Goal: Task Accomplishment & Management: Manage account settings

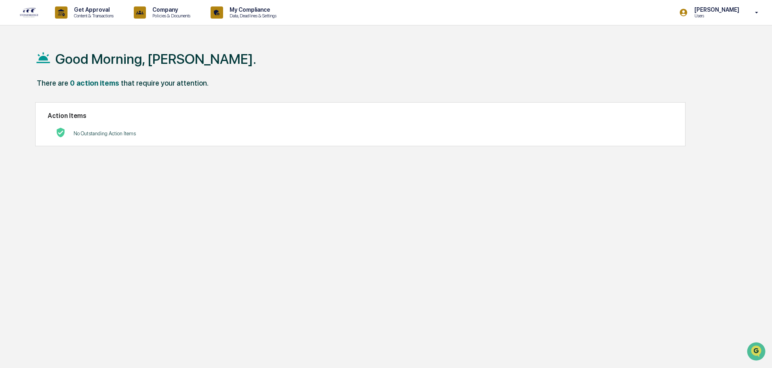
click at [148, 116] on h2 "Action Items" at bounding box center [361, 116] width 626 height 8
click at [123, 130] on div "No Outstanding Action Items" at bounding box center [105, 133] width 62 height 17
click at [29, 13] on img at bounding box center [28, 12] width 19 height 11
click at [240, 17] on p "Data, Deadlines & Settings" at bounding box center [251, 16] width 57 height 6
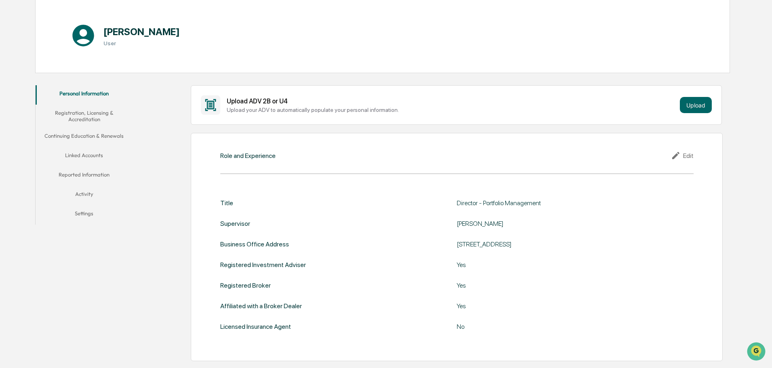
click at [94, 159] on button "Linked Accounts" at bounding box center [84, 156] width 97 height 19
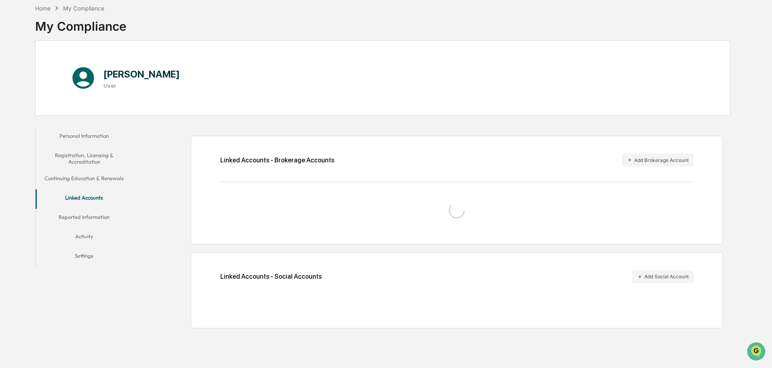
scroll to position [38, 0]
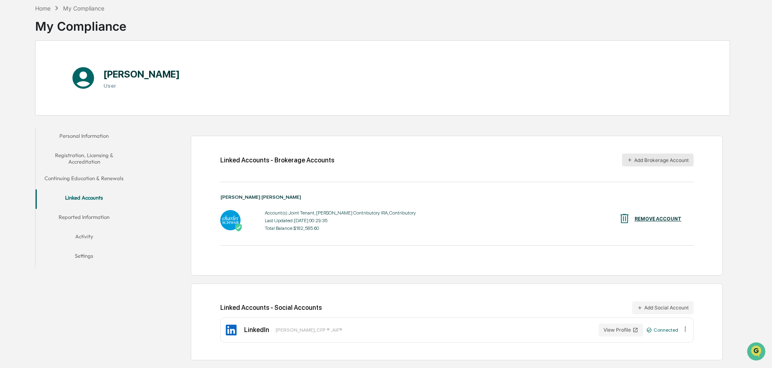
click at [659, 162] on button "Add Brokerage Account" at bounding box center [658, 160] width 72 height 13
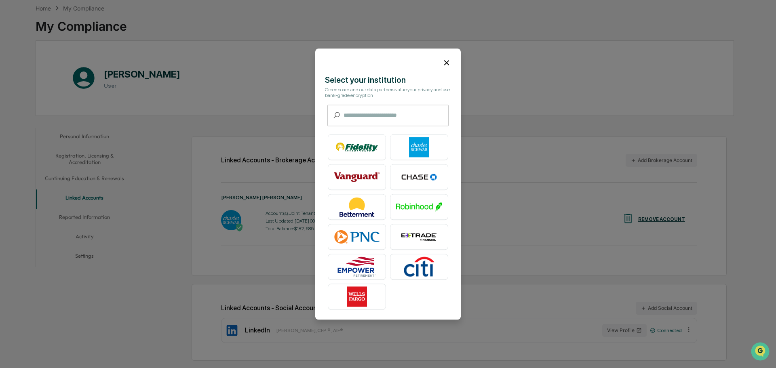
click at [446, 63] on icon at bounding box center [446, 62] width 5 height 5
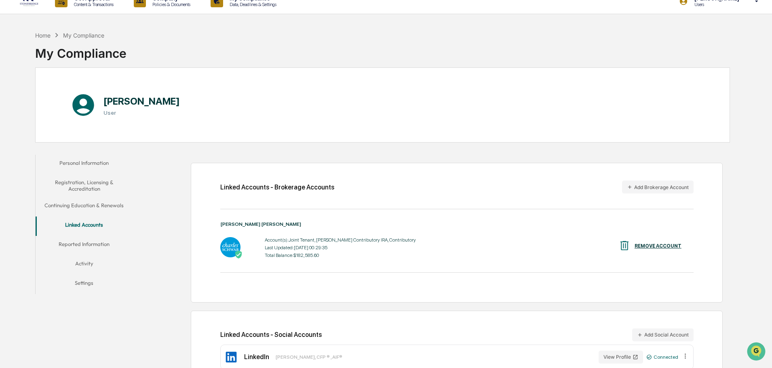
scroll to position [0, 0]
